Goal: Task Accomplishment & Management: Manage account settings

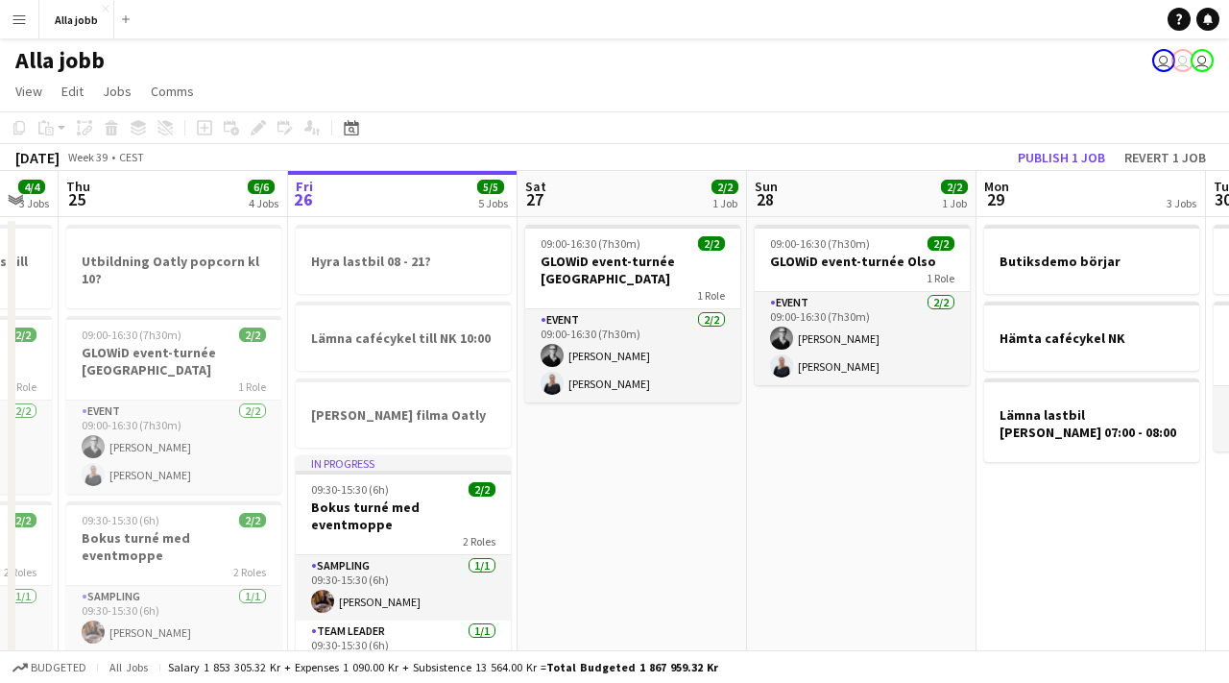
scroll to position [0, 588]
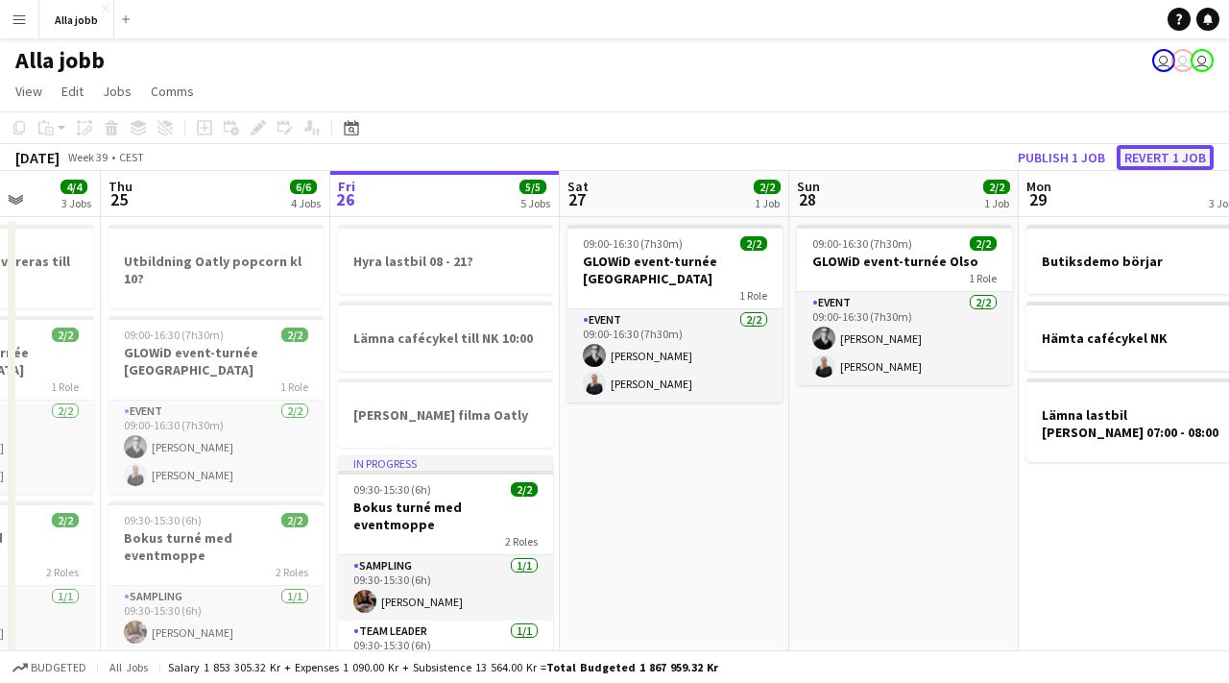
click at [1146, 164] on button "Revert 1 job" at bounding box center [1165, 157] width 97 height 25
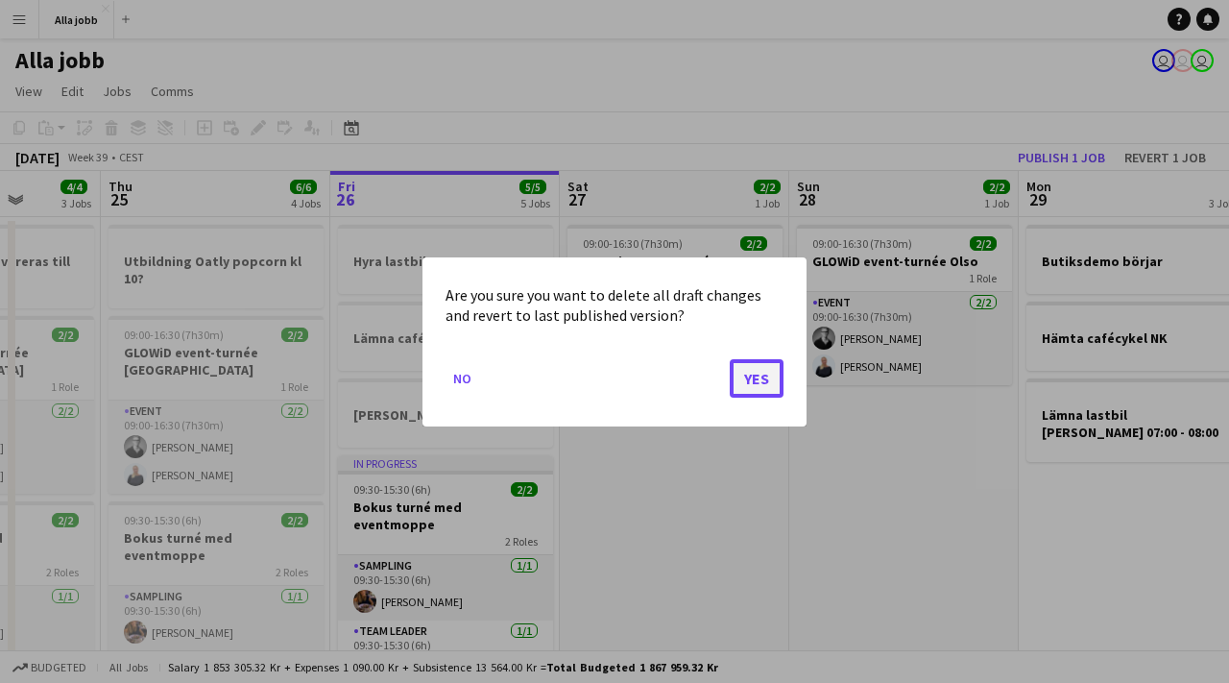
click at [765, 369] on button "Yes" at bounding box center [757, 377] width 54 height 38
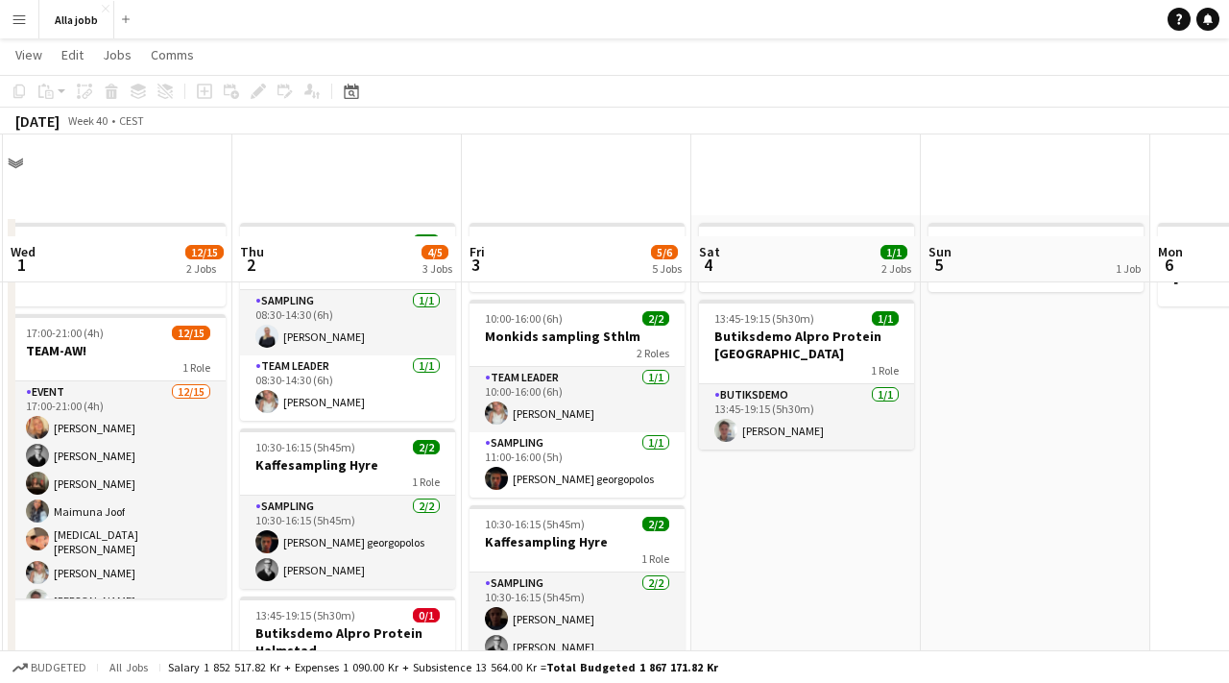
scroll to position [131, 0]
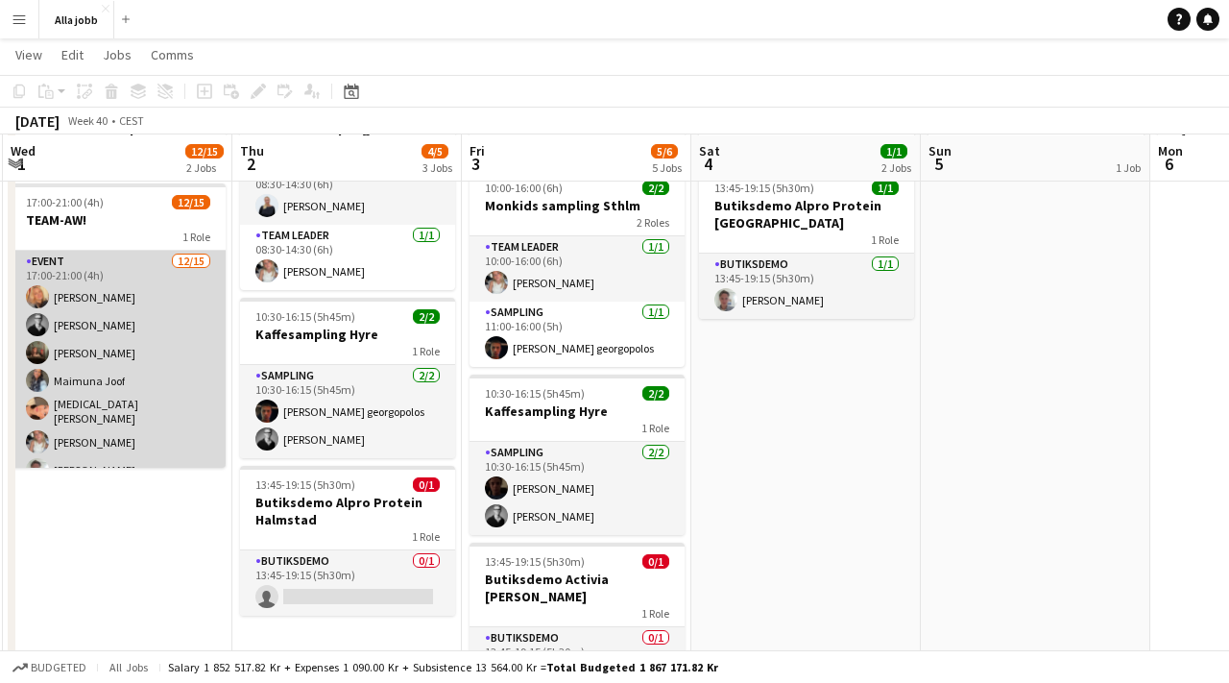
click at [150, 368] on app-card-role "Event [DATE] 17:00-21:00 (4h) [PERSON_NAME] [PERSON_NAME] [PERSON_NAME] [PERSON…" at bounding box center [118, 481] width 215 height 461
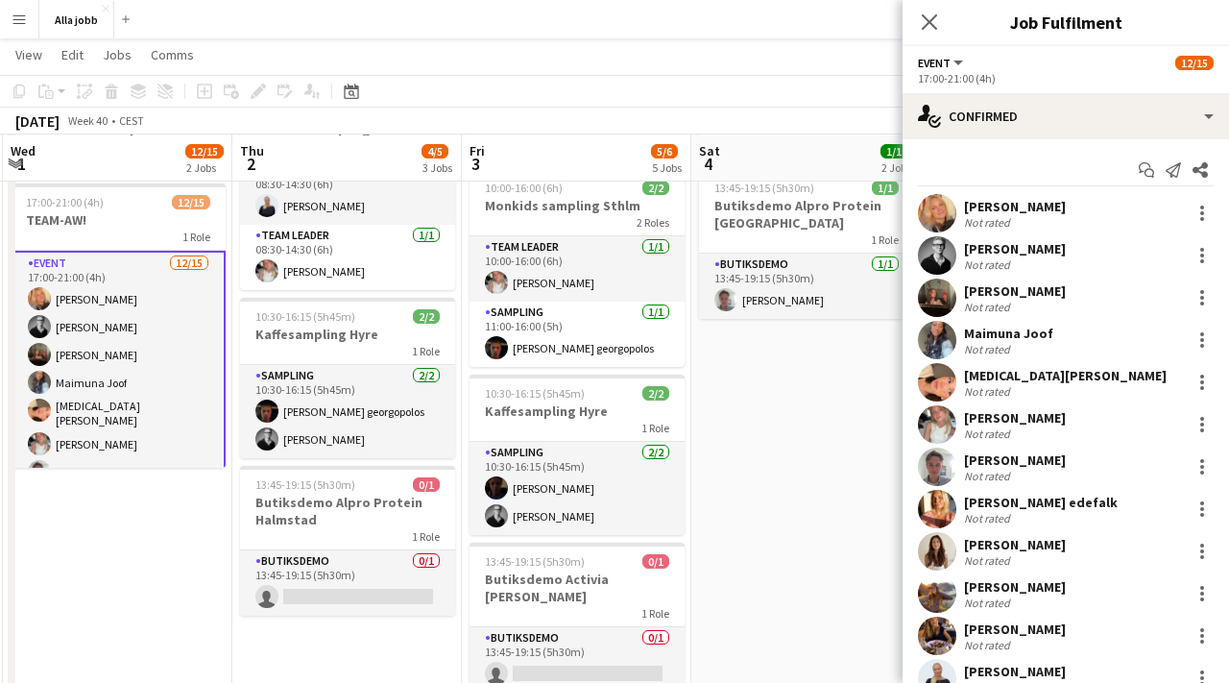
click at [1086, 89] on app-options-switcher "Event All roles Event [DATE] 17:00-21:00 (4h)" at bounding box center [1065, 69] width 326 height 47
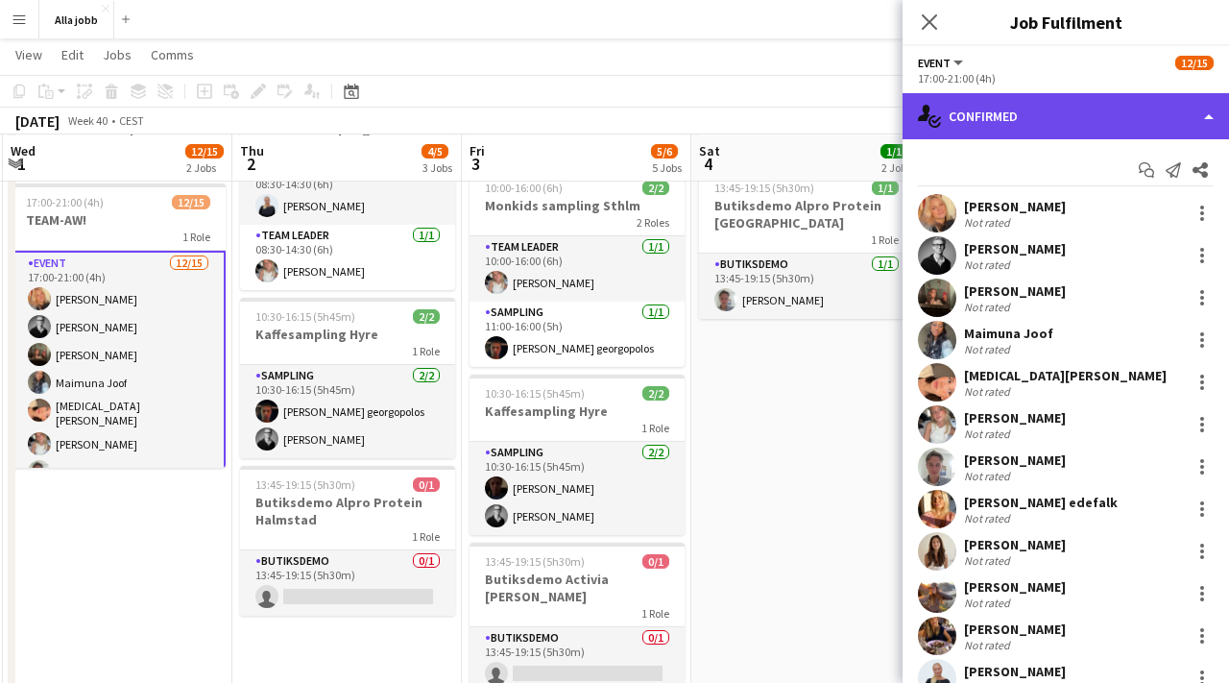
click at [1086, 132] on div "single-neutral-actions-check-2 Confirmed" at bounding box center [1065, 116] width 326 height 46
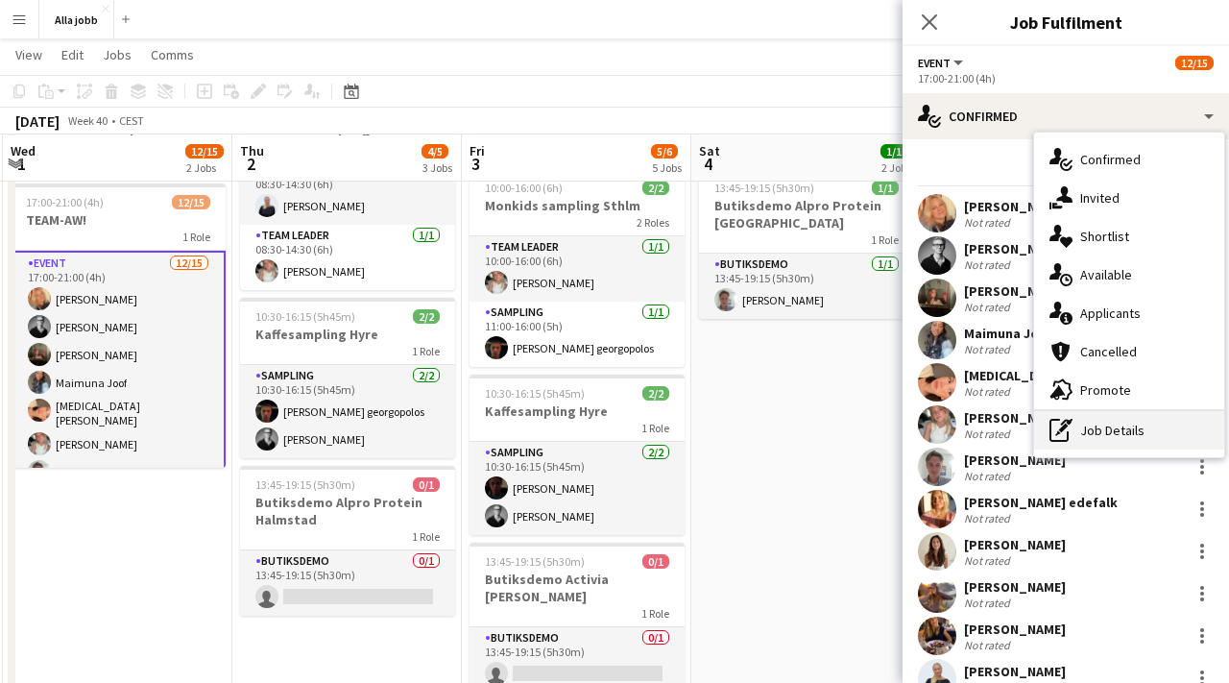
click at [1106, 430] on div "pen-write Job Details" at bounding box center [1129, 430] width 190 height 38
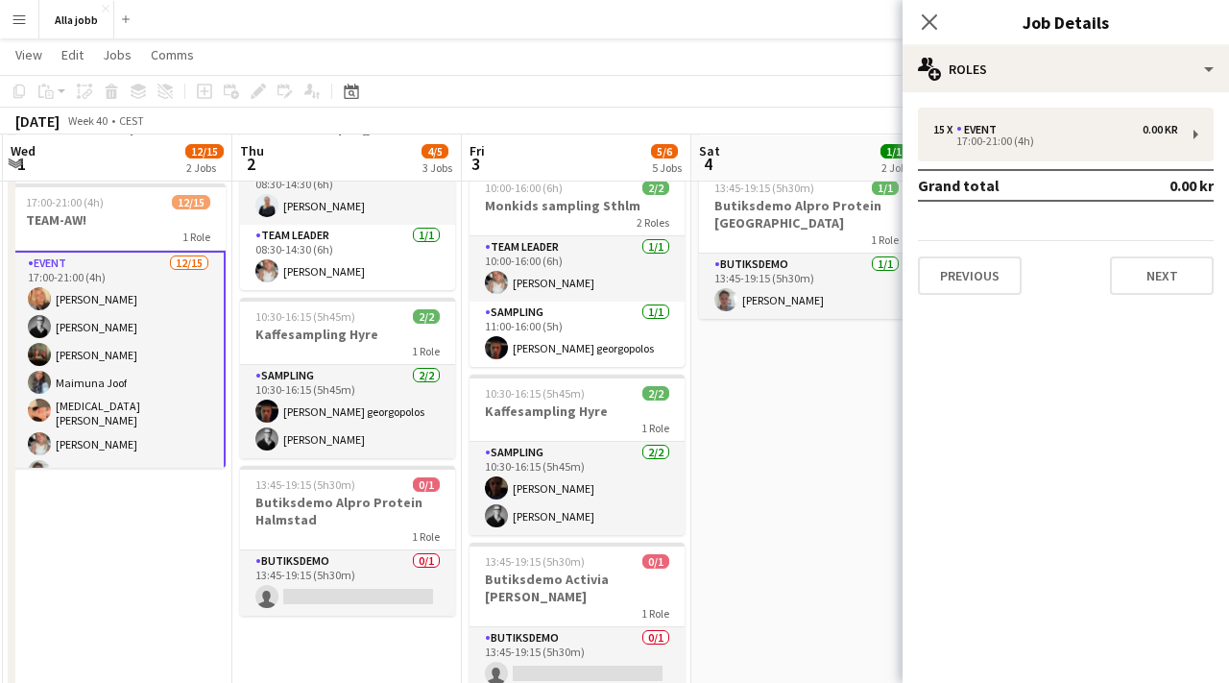
click at [929, 38] on div "Close pop-in" at bounding box center [929, 22] width 54 height 44
click at [929, 25] on icon "Close pop-in" at bounding box center [929, 21] width 18 height 18
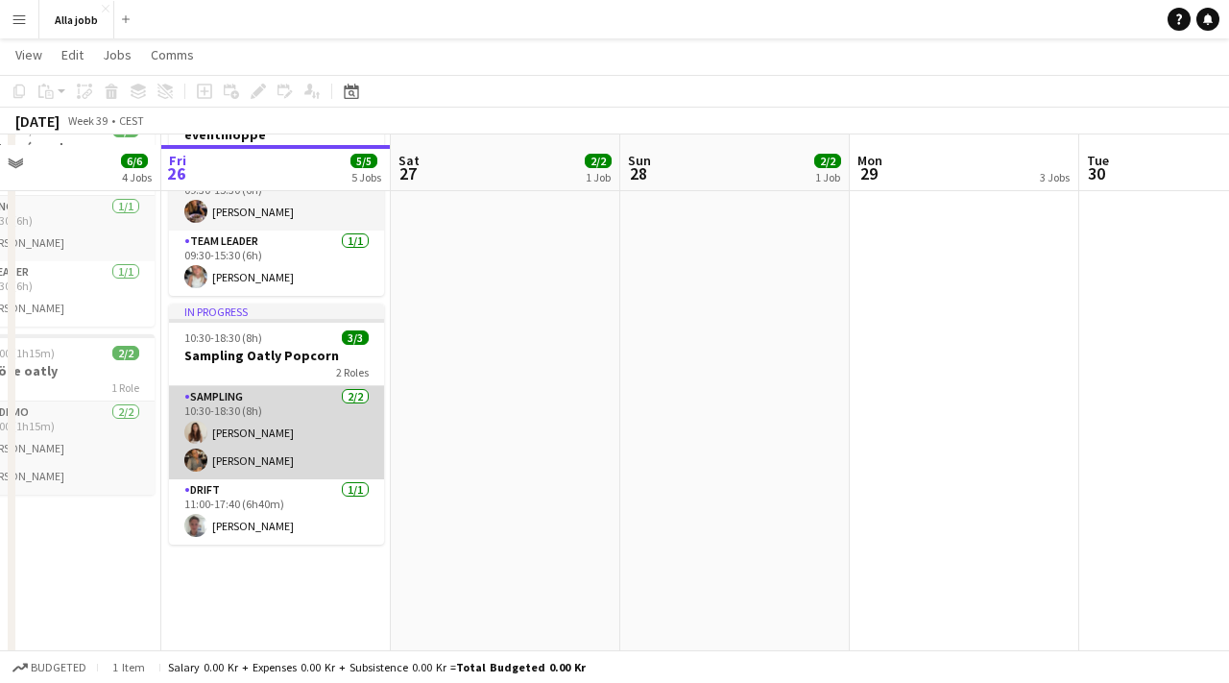
scroll to position [398, 0]
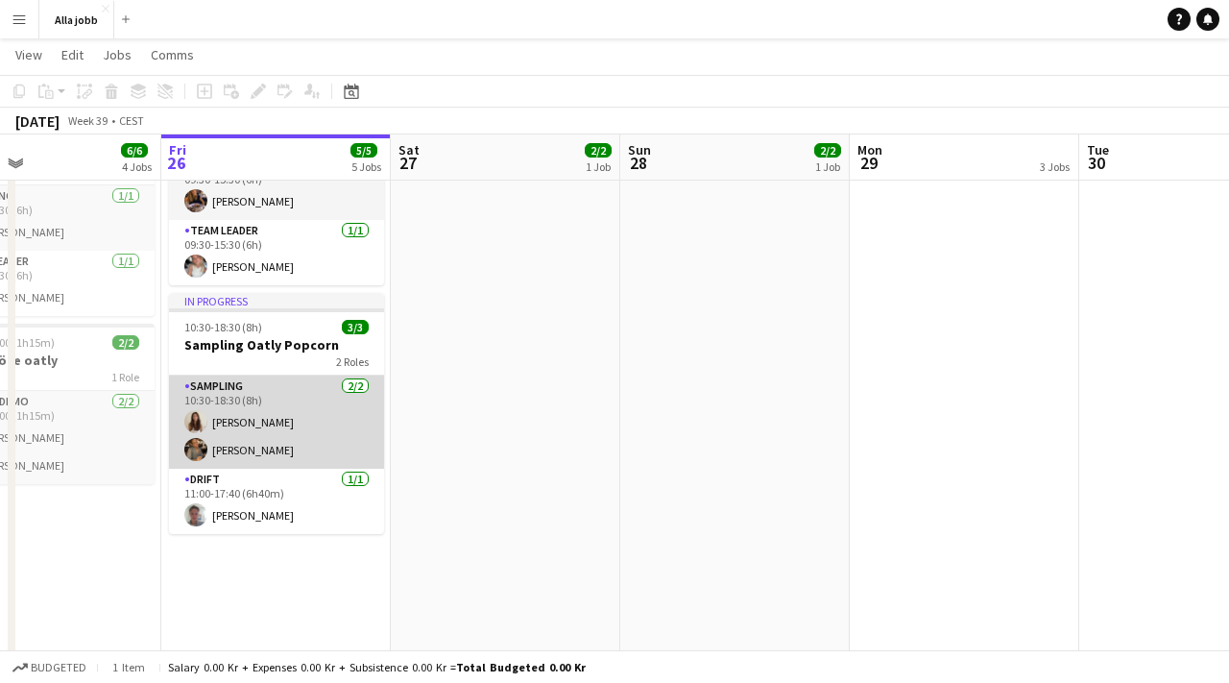
click at [284, 424] on app-card-role "Sampling [DATE] 10:30-18:30 (8h) [PERSON_NAME] [PERSON_NAME]" at bounding box center [276, 421] width 215 height 93
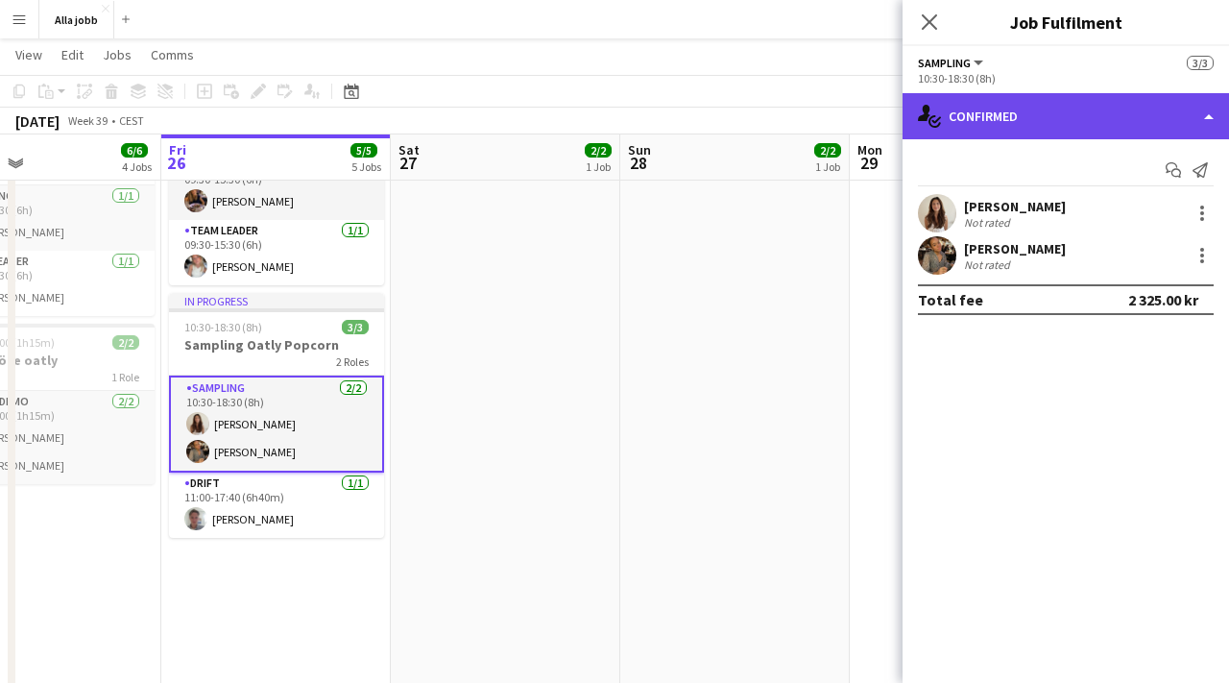
click at [972, 100] on div "single-neutral-actions-check-2 Confirmed" at bounding box center [1065, 116] width 326 height 46
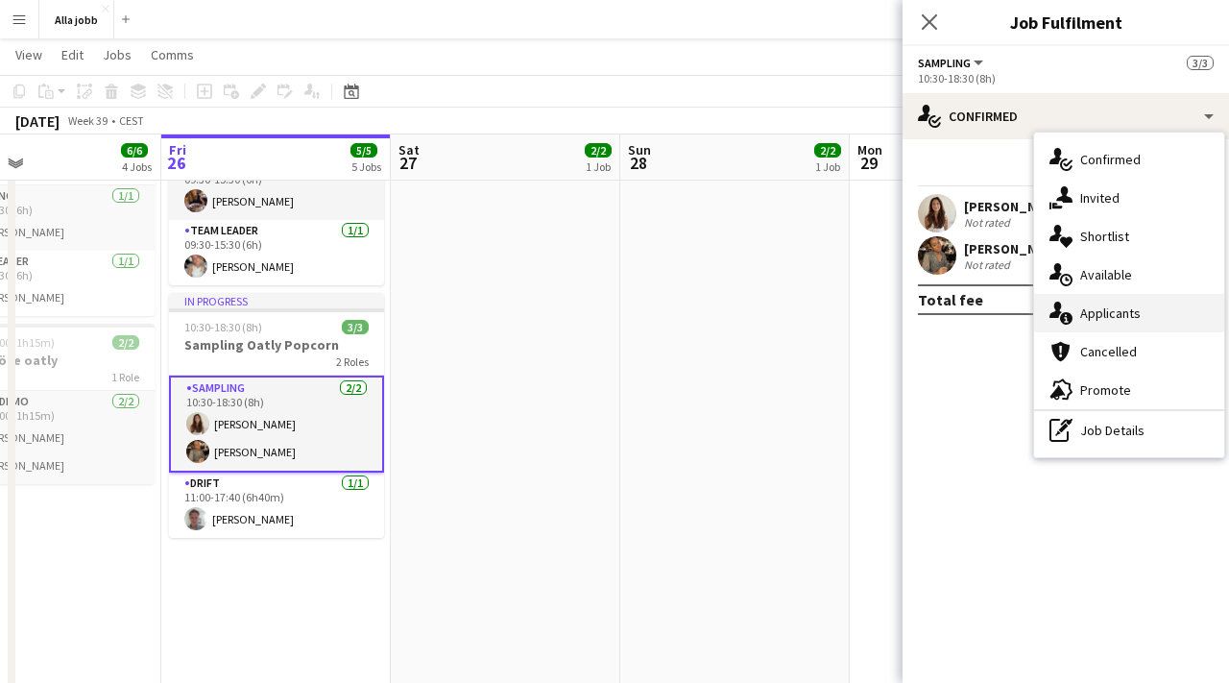
click at [1115, 313] on span "Applicants" at bounding box center [1110, 312] width 60 height 17
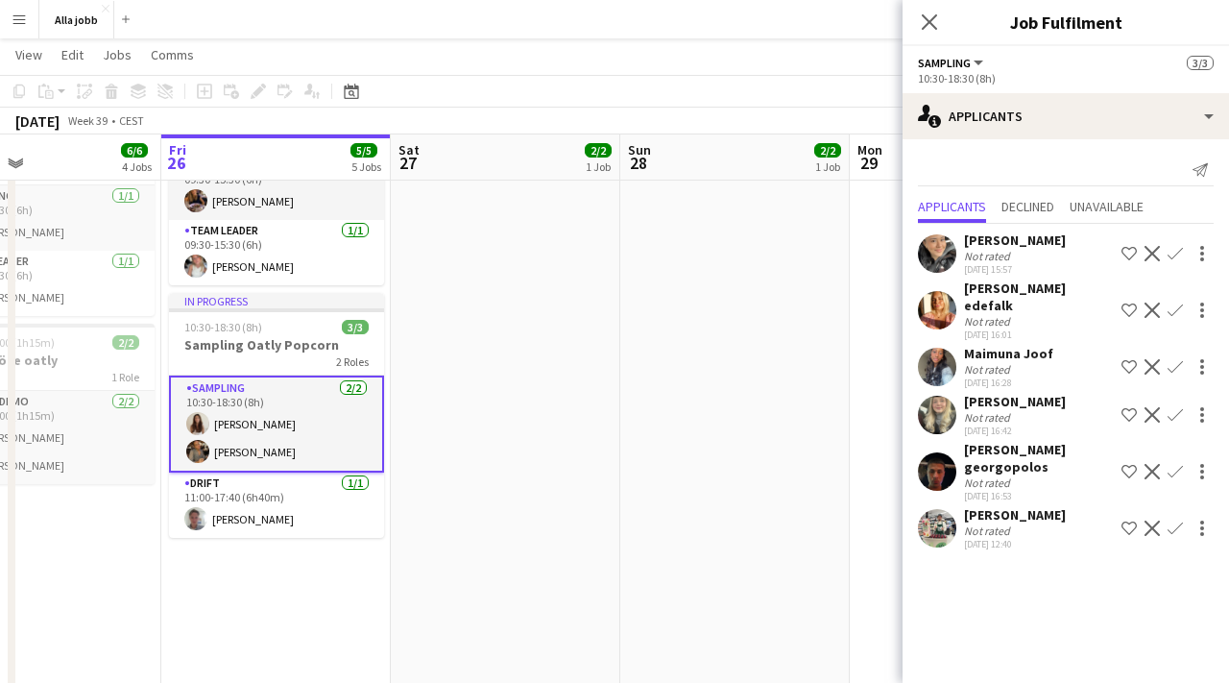
click at [943, 257] on app-user-avatar at bounding box center [937, 253] width 38 height 38
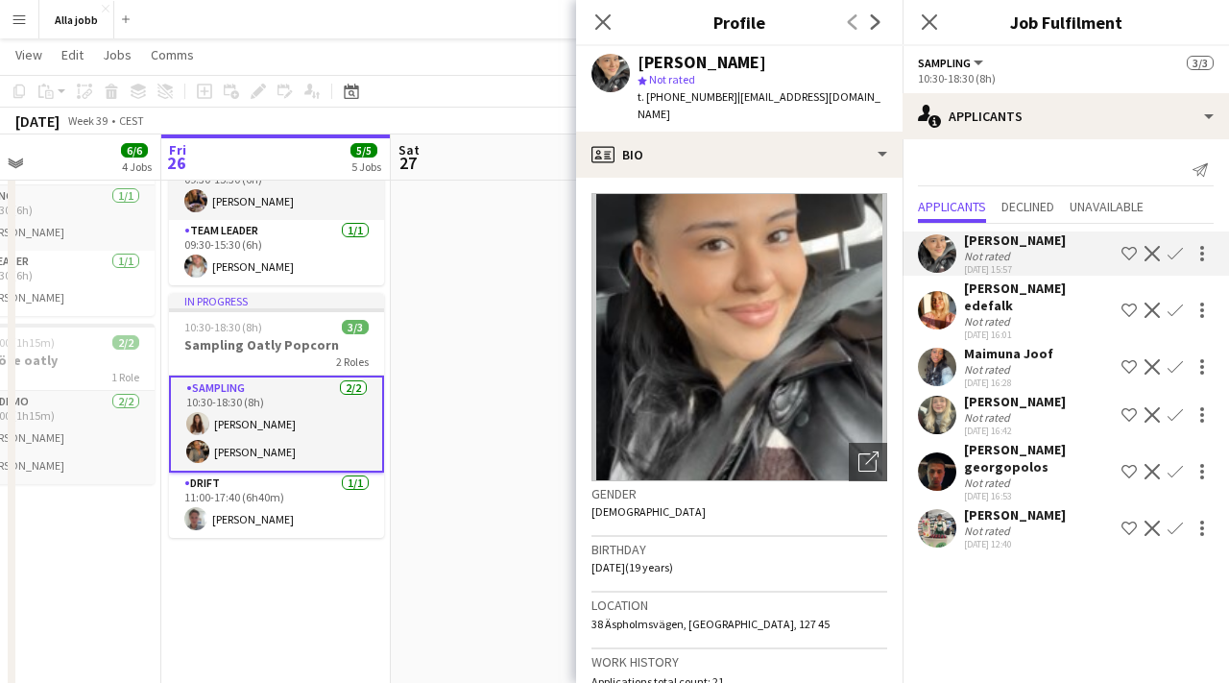
click at [934, 311] on app-user-avatar at bounding box center [937, 310] width 38 height 38
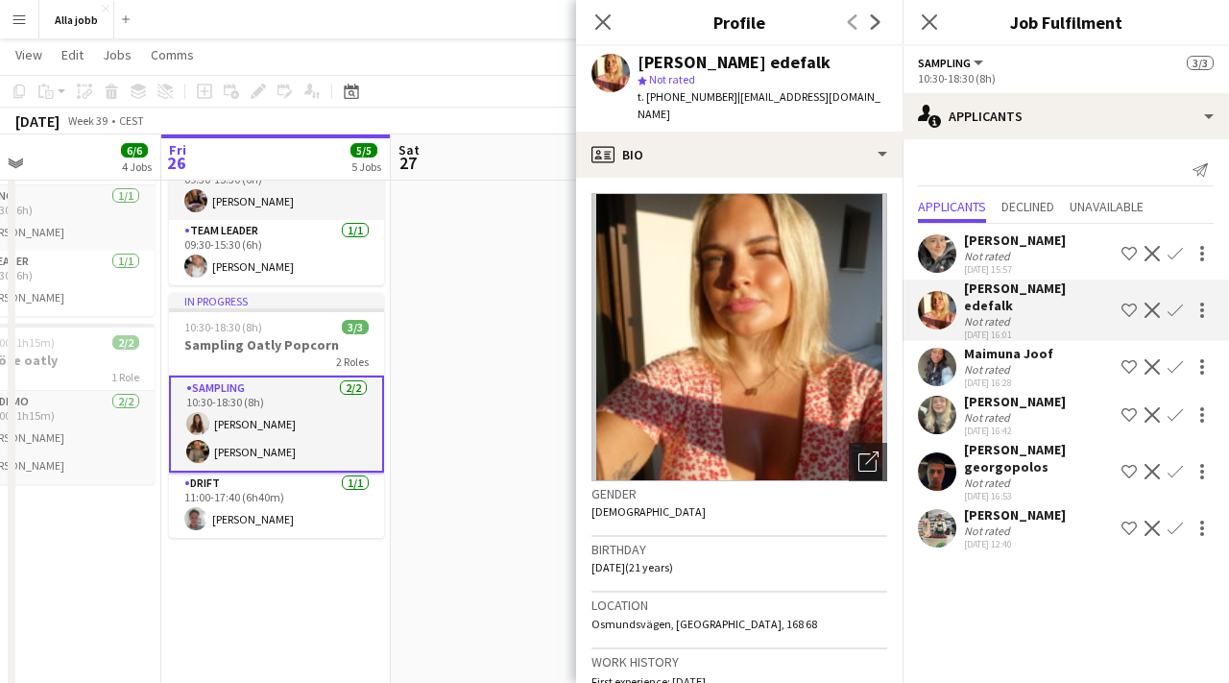
click at [941, 357] on app-user-avatar at bounding box center [937, 367] width 38 height 38
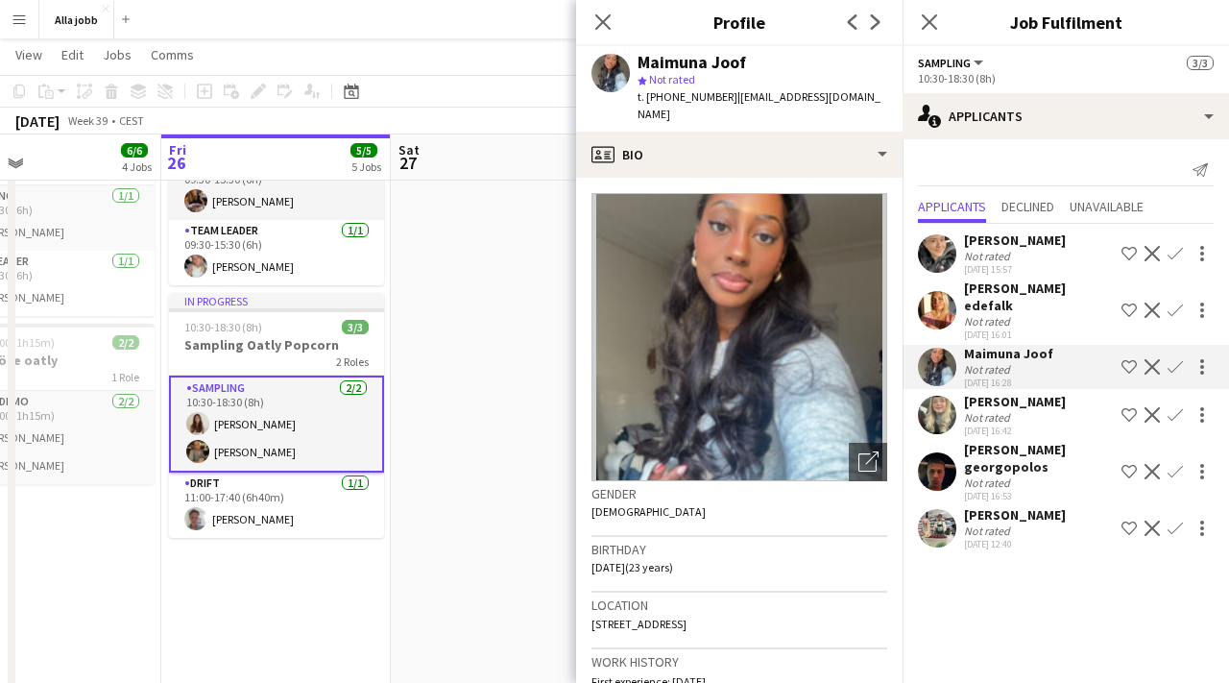
click at [940, 396] on app-user-avatar at bounding box center [937, 415] width 38 height 38
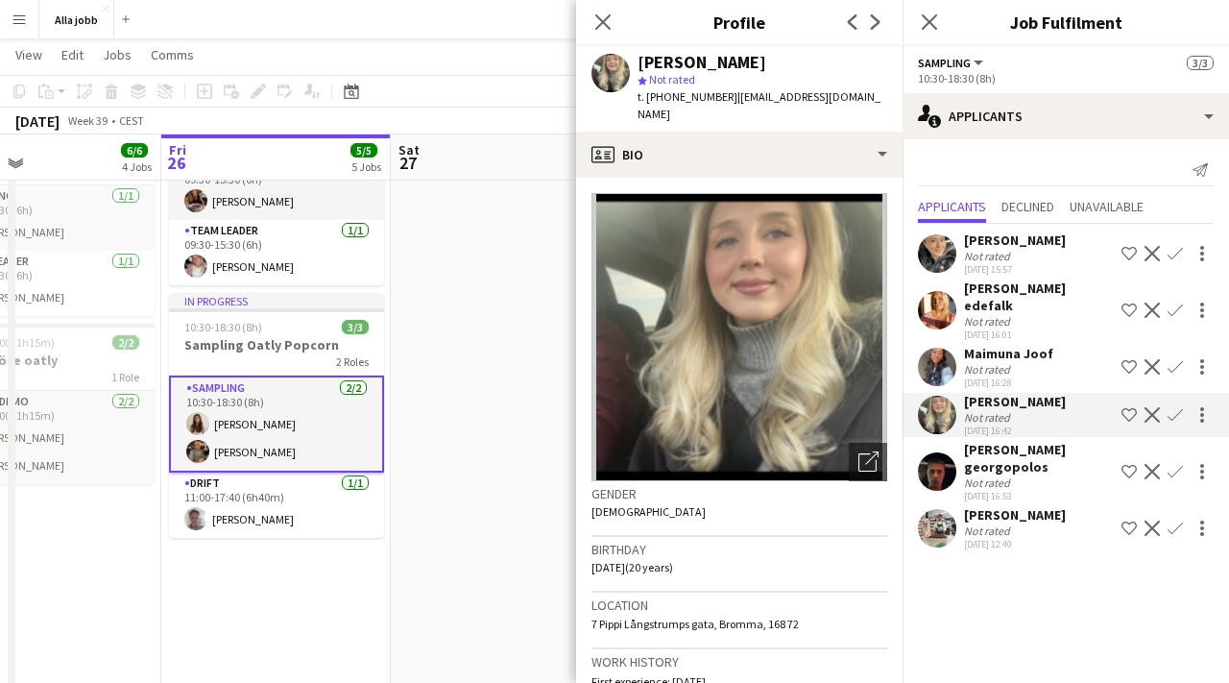
click at [931, 452] on app-user-avatar at bounding box center [937, 471] width 38 height 38
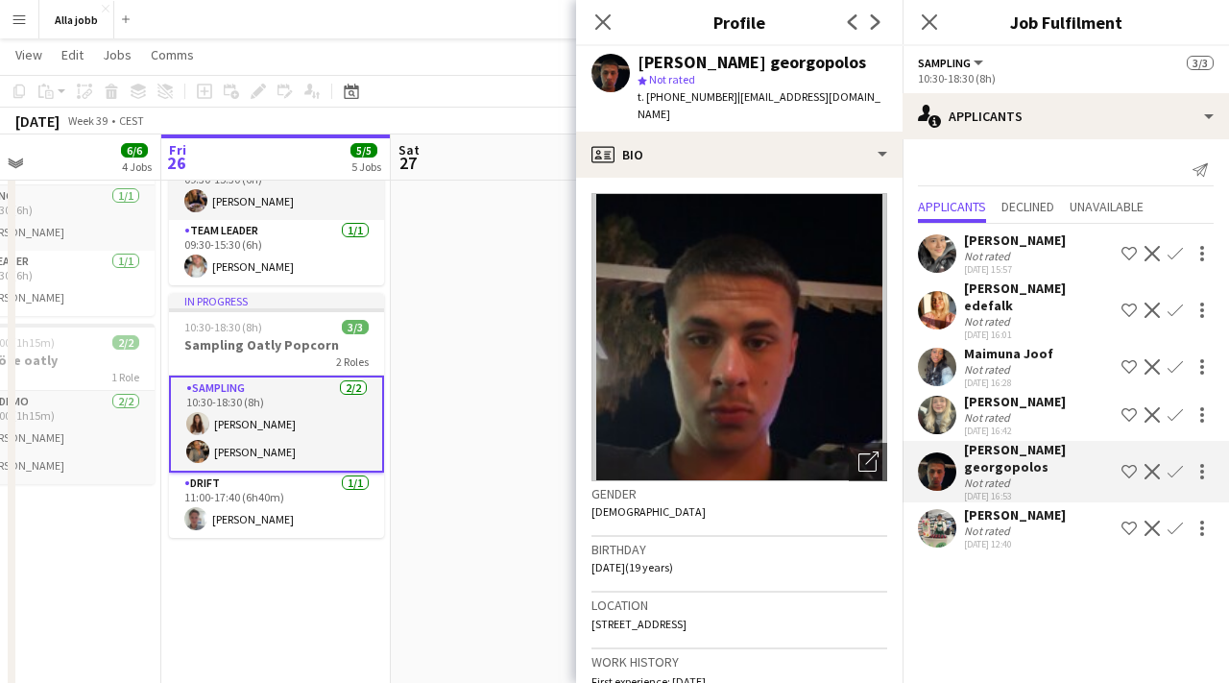
click at [927, 509] on app-user-avatar at bounding box center [937, 528] width 38 height 38
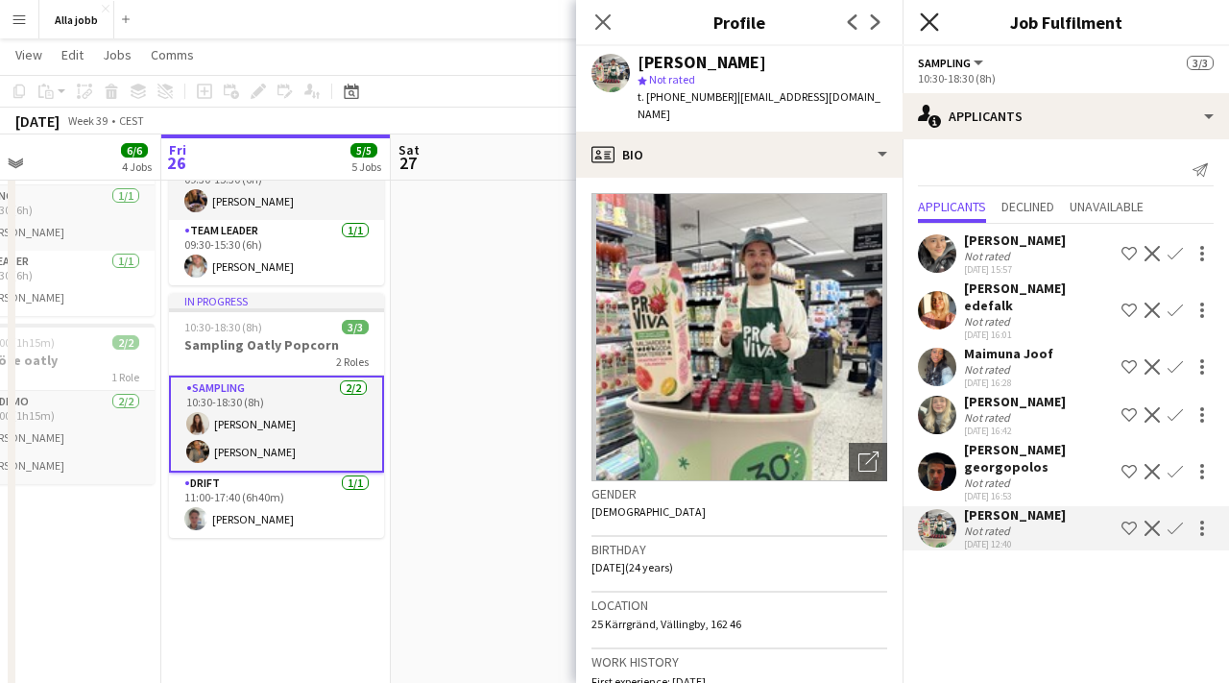
click at [929, 21] on icon at bounding box center [929, 21] width 18 height 18
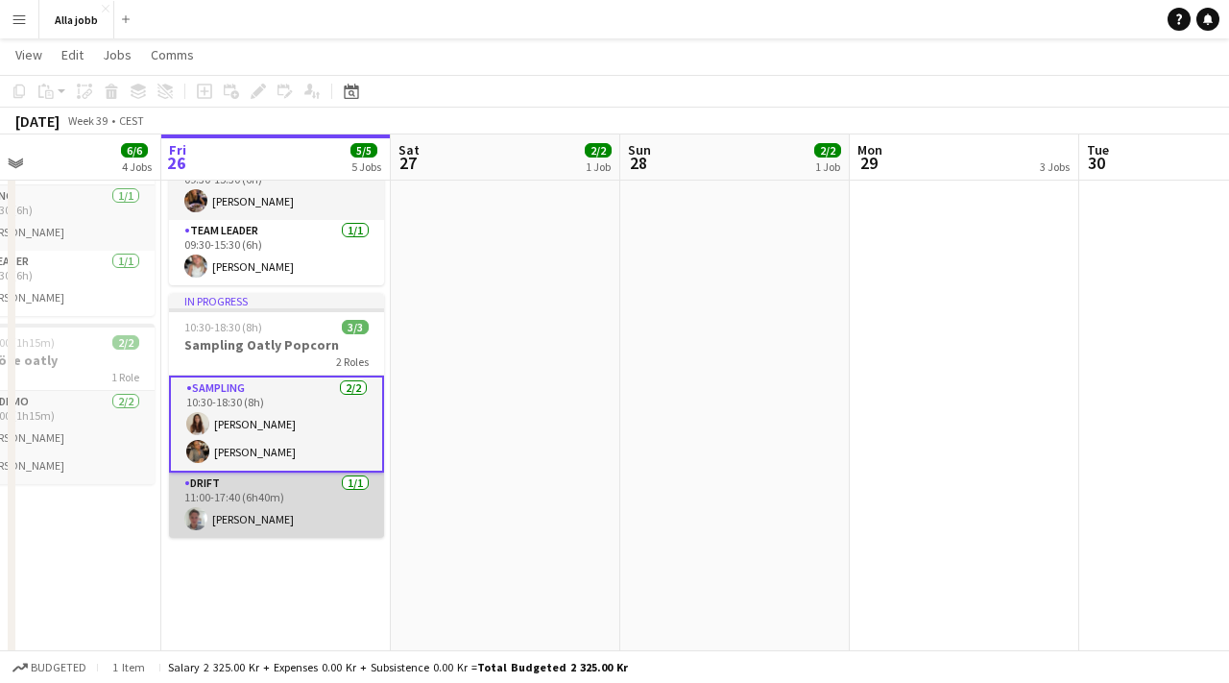
click at [267, 472] on app-card-role "Drift [DATE] 11:00-17:40 (6h40m) [PERSON_NAME]" at bounding box center [276, 504] width 215 height 65
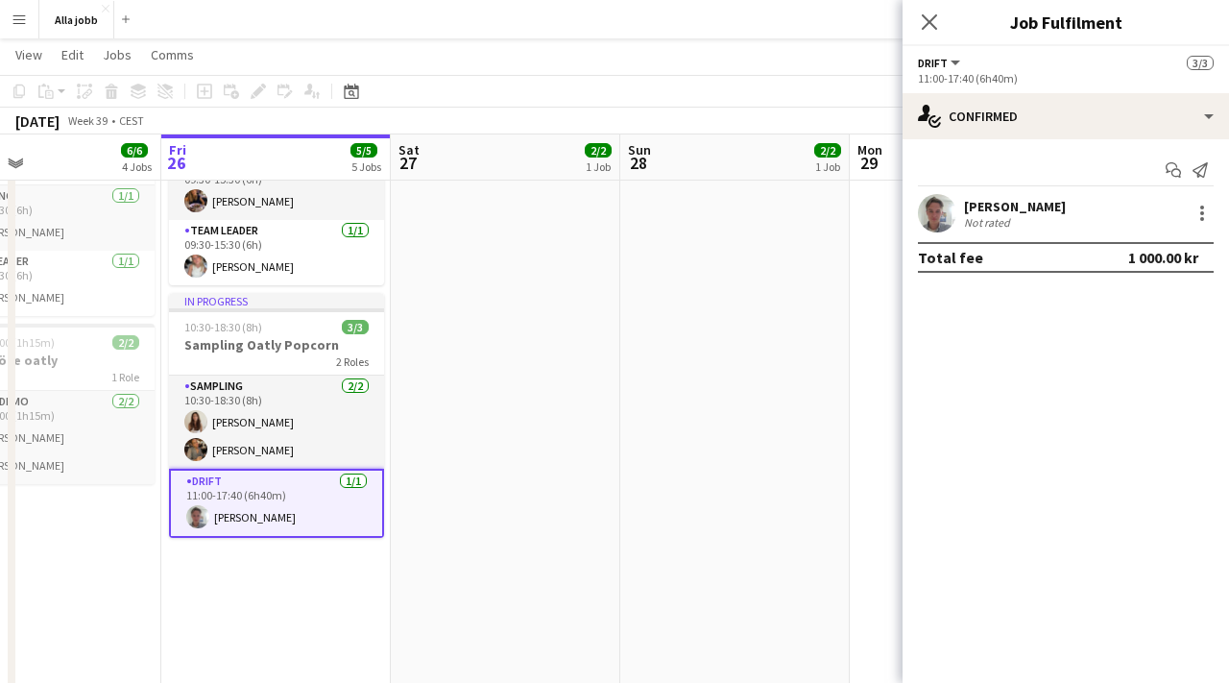
click at [923, 214] on app-user-avatar at bounding box center [937, 213] width 38 height 38
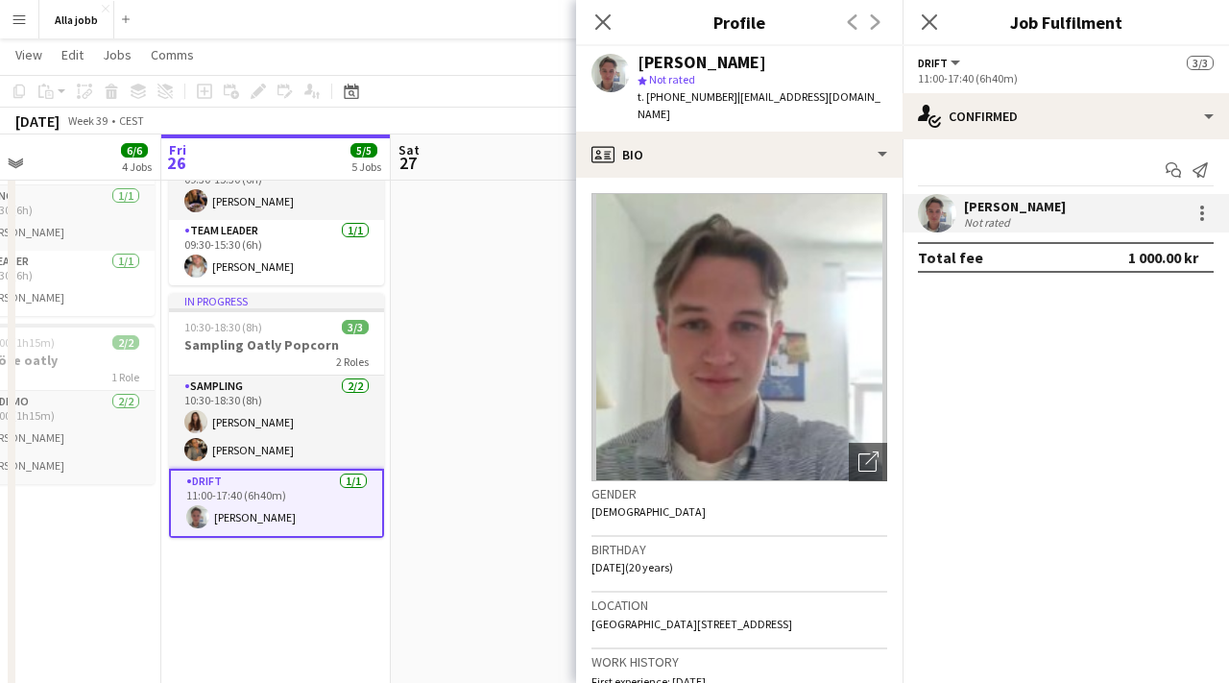
click at [523, 255] on app-date-cell "09:00-16:30 (7h30m) 2/2 GLOWiD event-turnée [GEOGRAPHIC_DATA] 1 Role Event [DAT…" at bounding box center [505, 392] width 229 height 1150
